Goal: Complete application form: Complete application form

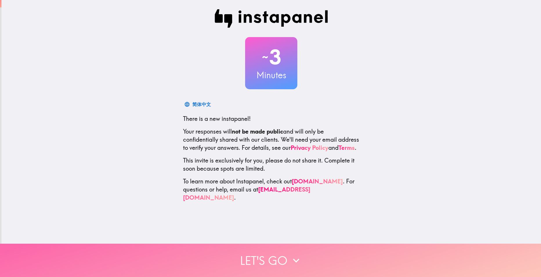
click at [293, 254] on icon "button" at bounding box center [296, 260] width 13 height 13
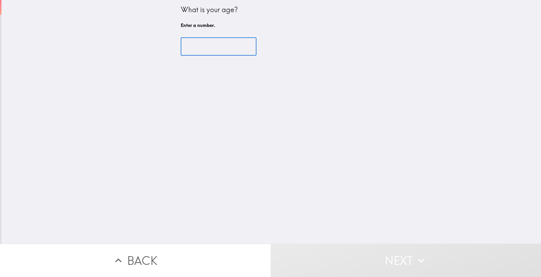
click at [197, 48] on input "number" at bounding box center [219, 47] width 76 height 18
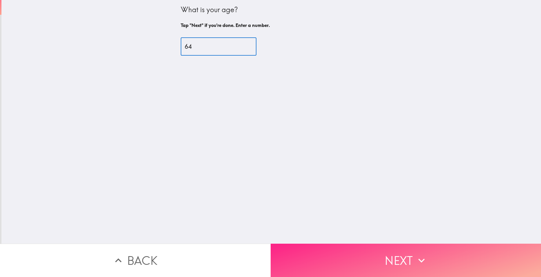
type input "64"
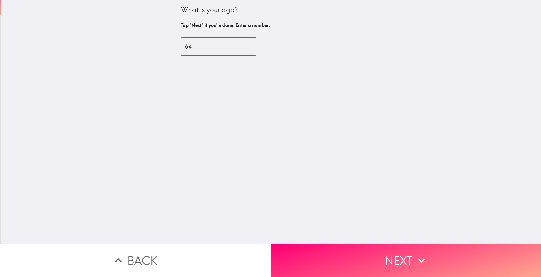
click at [397, 251] on button "Next" at bounding box center [405, 260] width 270 height 33
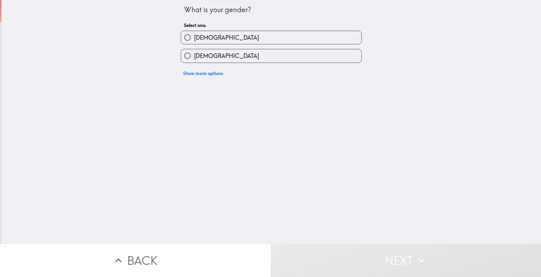
click at [206, 57] on span "[DEMOGRAPHIC_DATA]" at bounding box center [226, 56] width 65 height 8
click at [194, 57] on input "[DEMOGRAPHIC_DATA]" at bounding box center [187, 55] width 13 height 13
radio input "true"
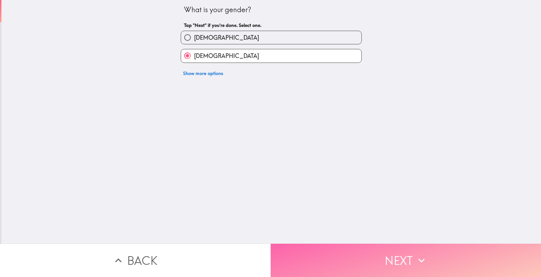
click at [407, 257] on button "Next" at bounding box center [405, 260] width 270 height 33
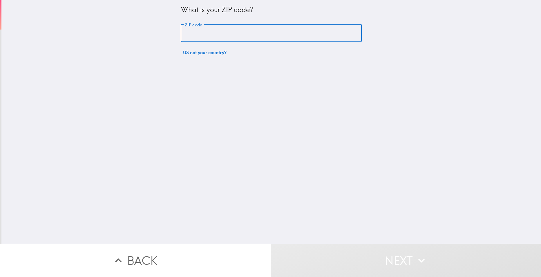
click at [187, 32] on input "ZIP code" at bounding box center [271, 33] width 181 height 18
type input "46234"
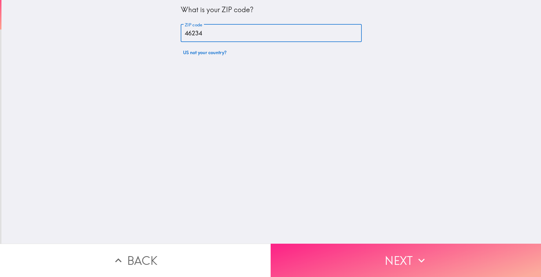
click at [413, 264] on button "Next" at bounding box center [405, 260] width 270 height 33
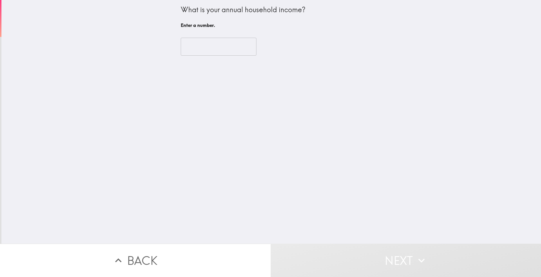
click at [194, 50] on input "number" at bounding box center [219, 47] width 76 height 18
click at [200, 50] on input "number" at bounding box center [219, 47] width 76 height 18
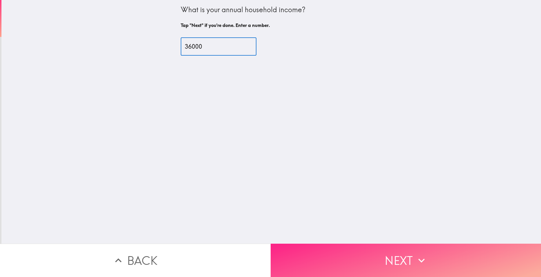
type input "36000"
click at [396, 255] on button "Next" at bounding box center [405, 260] width 270 height 33
